Goal: Find contact information: Find contact information

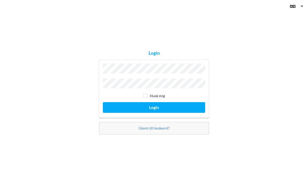
scroll to position [33, 0]
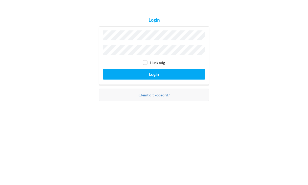
click at [154, 102] on button "Login" at bounding box center [154, 107] width 102 height 11
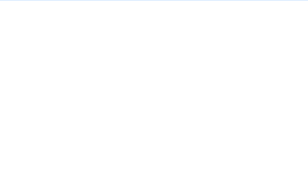
scroll to position [3, 0]
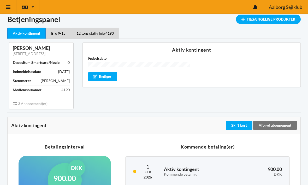
scroll to position [3, 0]
click at [61, 36] on div "Bro 9-15" at bounding box center [58, 33] width 25 height 11
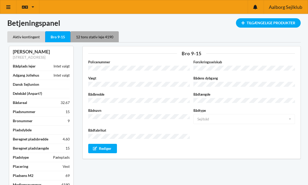
click at [106, 36] on div "12 tons stativ leje 4190" at bounding box center [95, 36] width 48 height 11
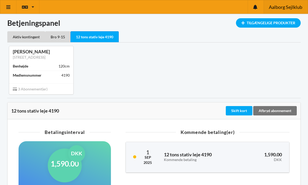
click at [280, 7] on span "Aalborg Sejlklub" at bounding box center [285, 7] width 33 height 5
click at [6, 8] on icon at bounding box center [8, 7] width 5 height 5
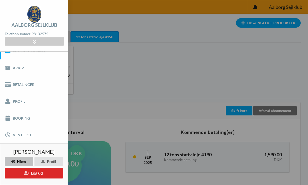
scroll to position [9, 0]
click at [32, 43] on icon at bounding box center [34, 41] width 6 height 4
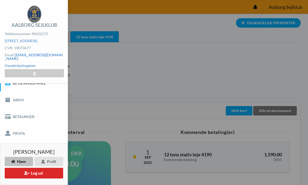
click at [45, 55] on link "[EMAIL_ADDRESS][DOMAIN_NAME]" at bounding box center [34, 57] width 58 height 8
